Goal: Task Accomplishment & Management: Manage account settings

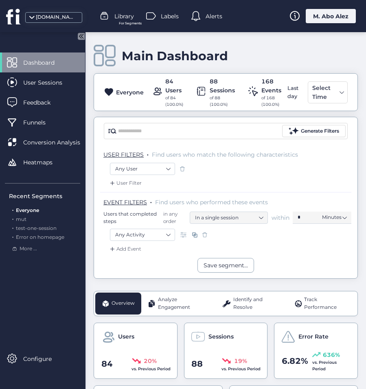
click at [325, 20] on div "M. Abo Alez" at bounding box center [331, 16] width 50 height 14
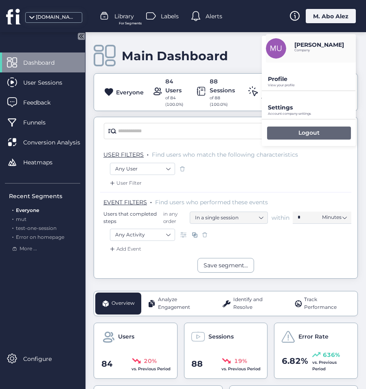
click at [307, 134] on p "Logout" at bounding box center [308, 132] width 21 height 7
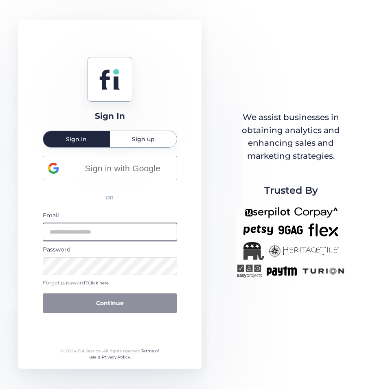
type input "**********"
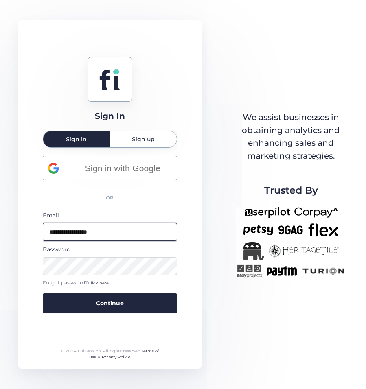
click at [112, 236] on input "**********" at bounding box center [110, 232] width 134 height 18
